Goal: Task Accomplishment & Management: Use online tool/utility

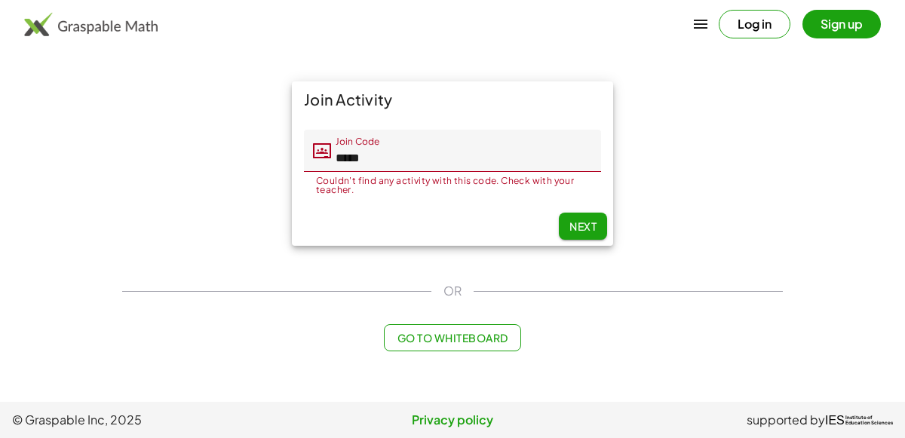
click at [585, 215] on button "Next" at bounding box center [583, 226] width 48 height 27
click at [574, 224] on span "Next" at bounding box center [582, 226] width 27 height 14
